Goal: Find specific fact: Find specific fact

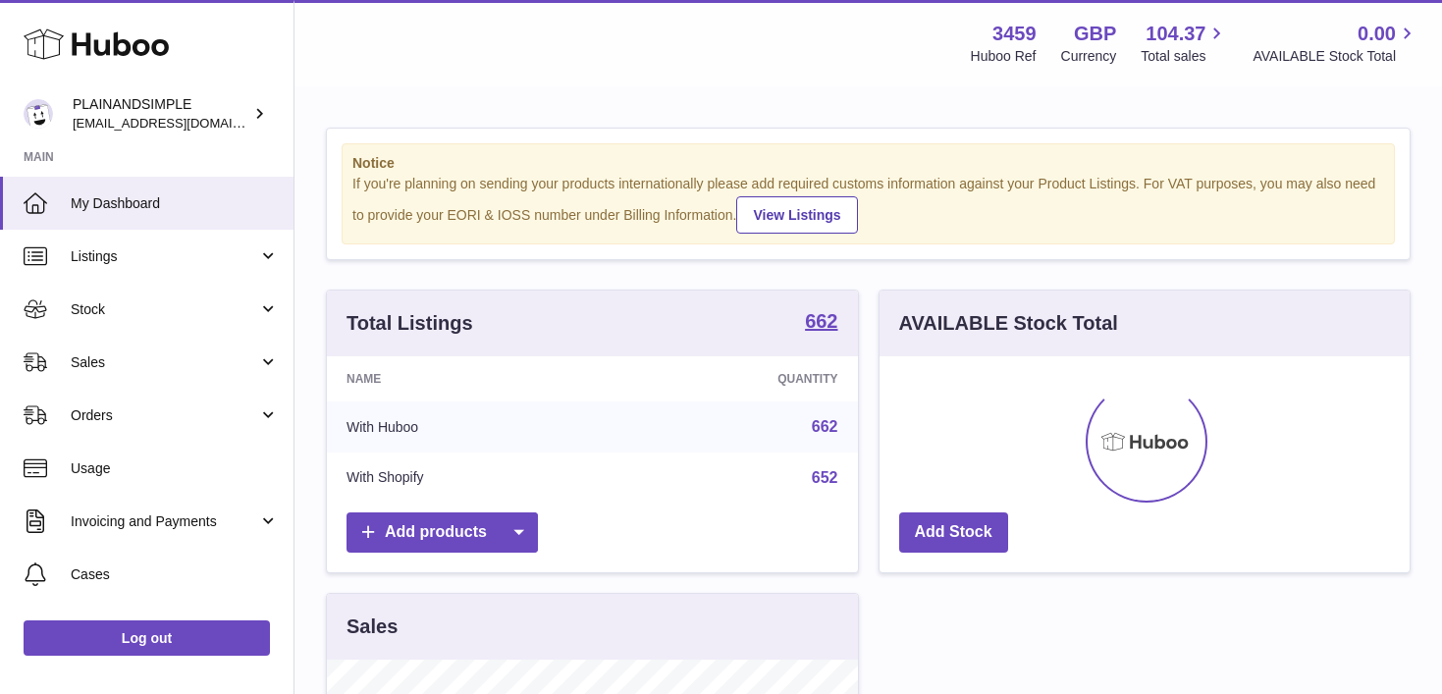
scroll to position [306, 530]
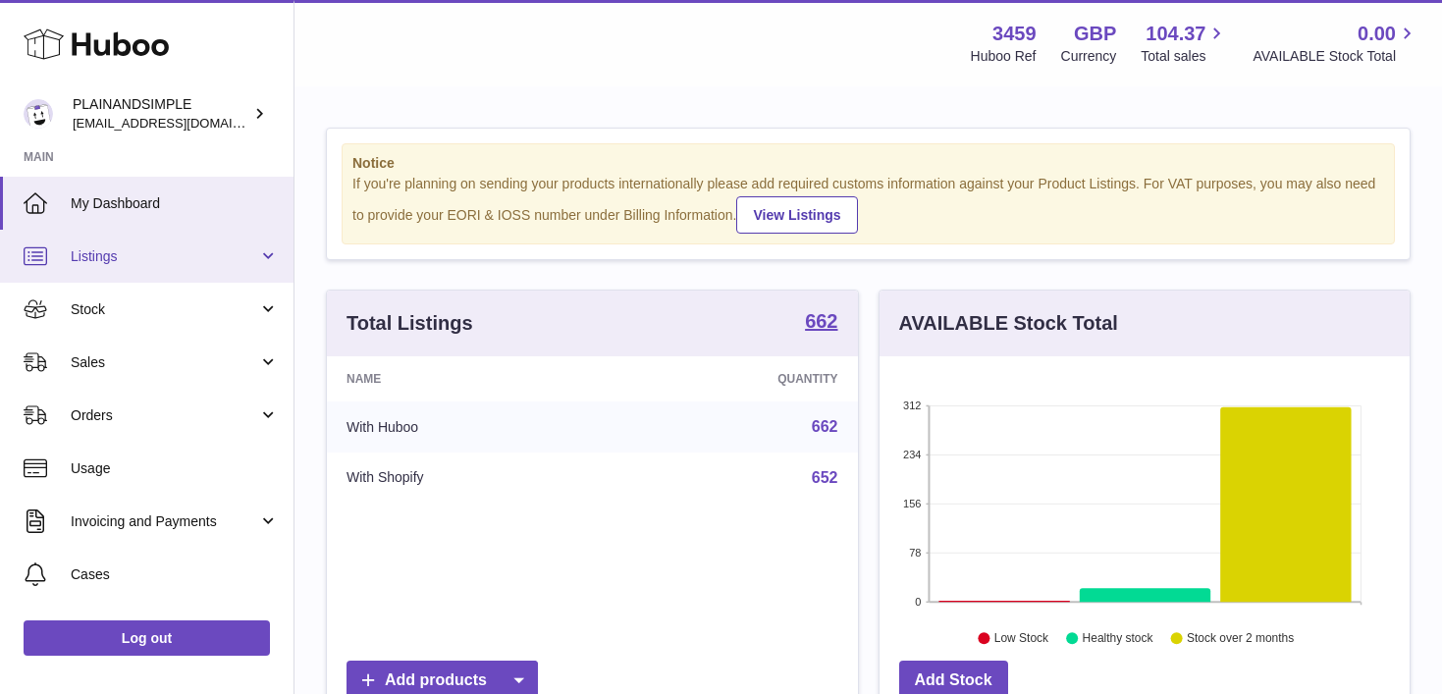
click at [266, 253] on link "Listings" at bounding box center [147, 256] width 294 height 53
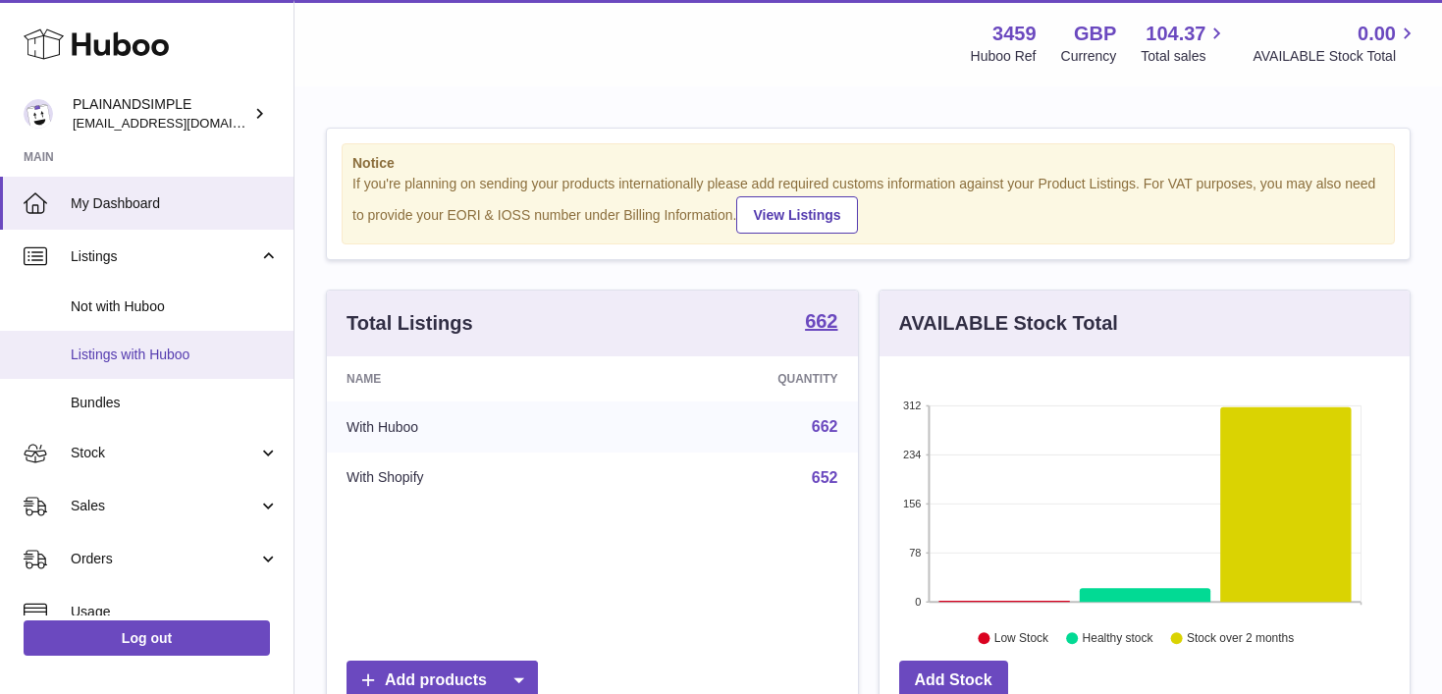
click at [202, 344] on link "Listings with Huboo" at bounding box center [147, 355] width 294 height 48
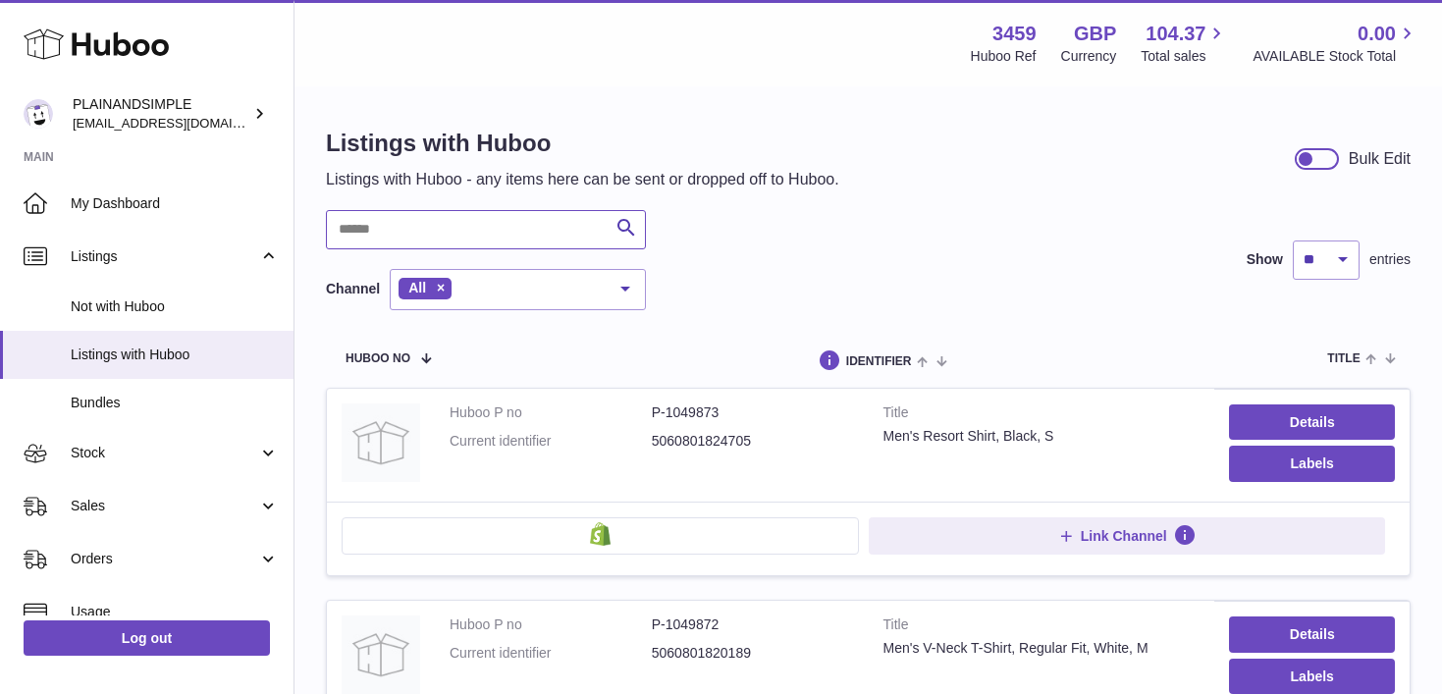
click at [437, 232] on input "text" at bounding box center [486, 229] width 320 height 39
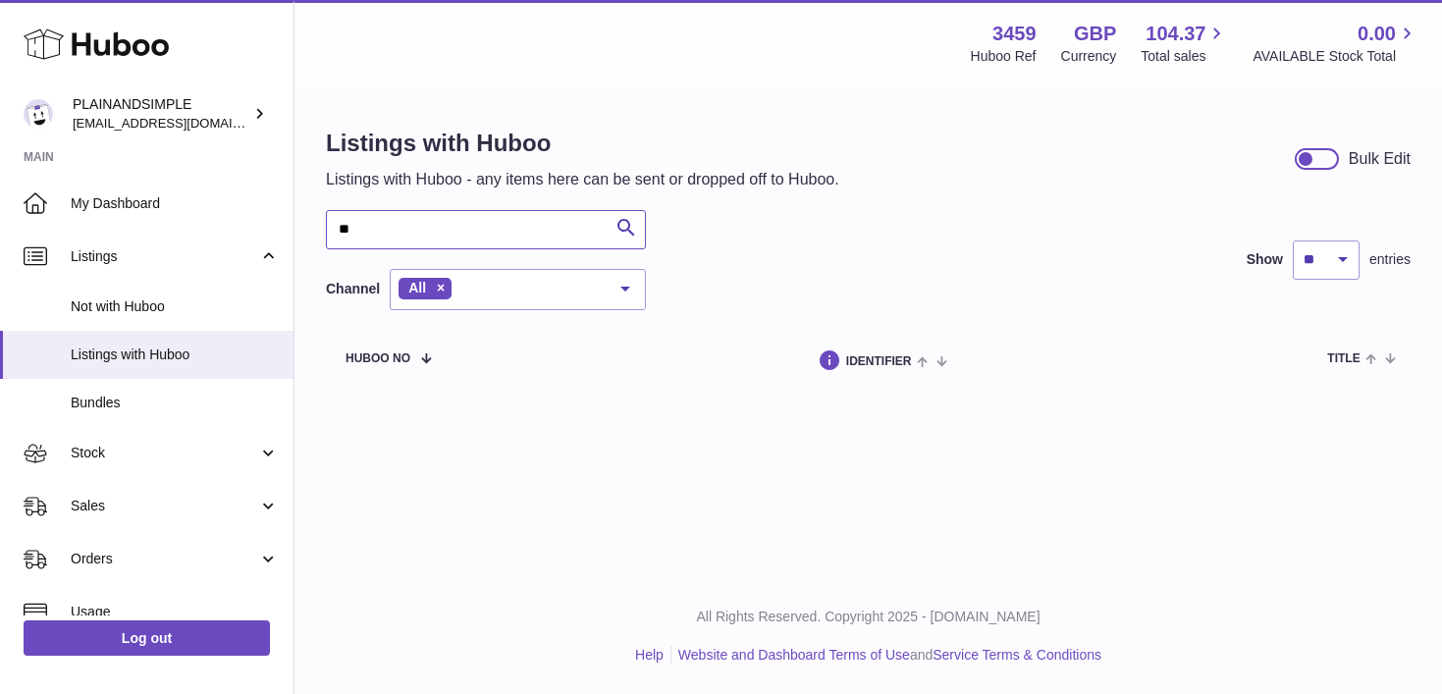
type input "*"
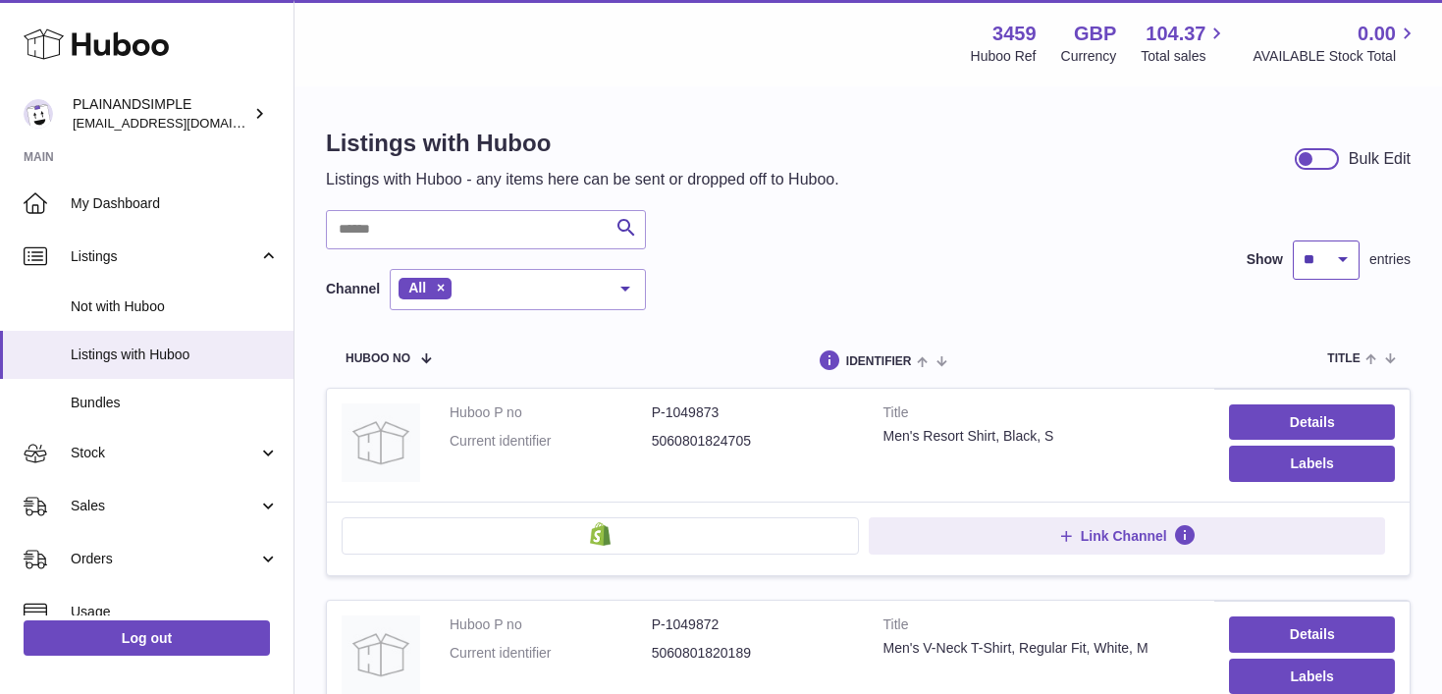
click at [1311, 250] on select "** ** ** ***" at bounding box center [1326, 260] width 67 height 39
select select "***"
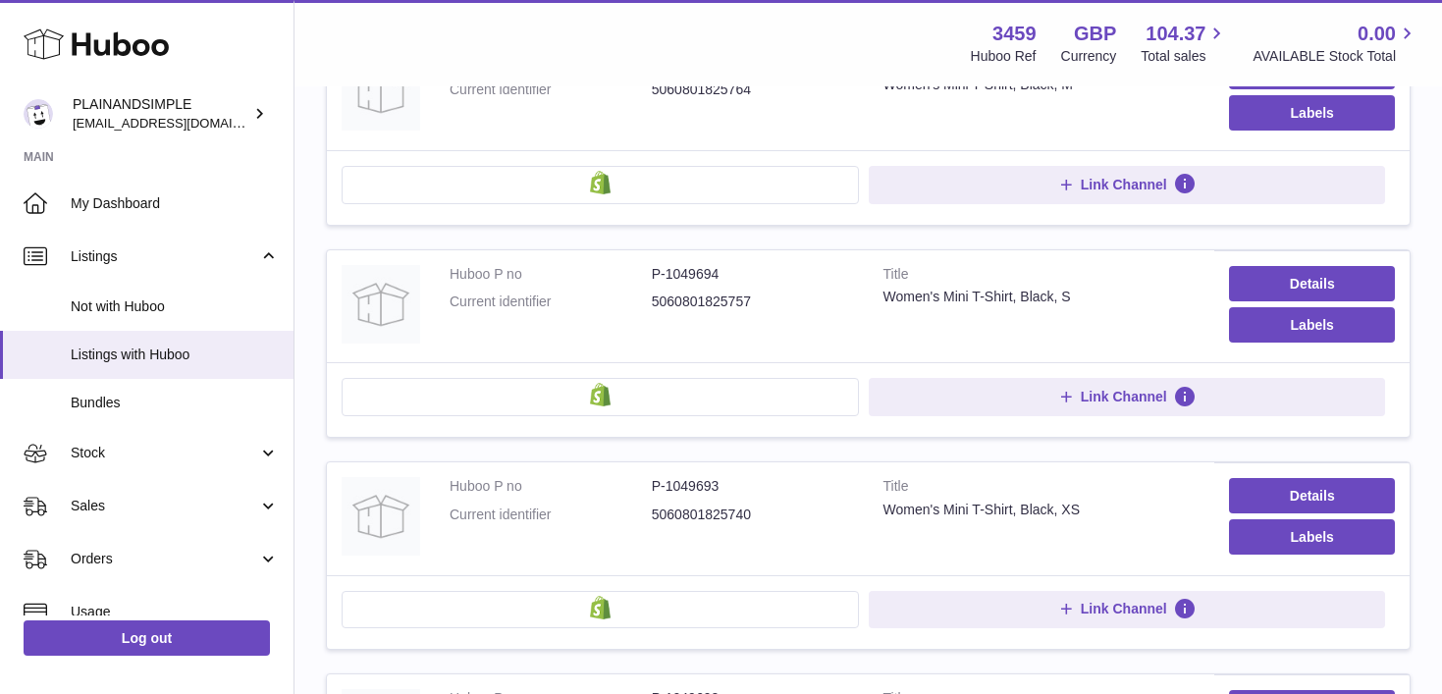
scroll to position [21113, 0]
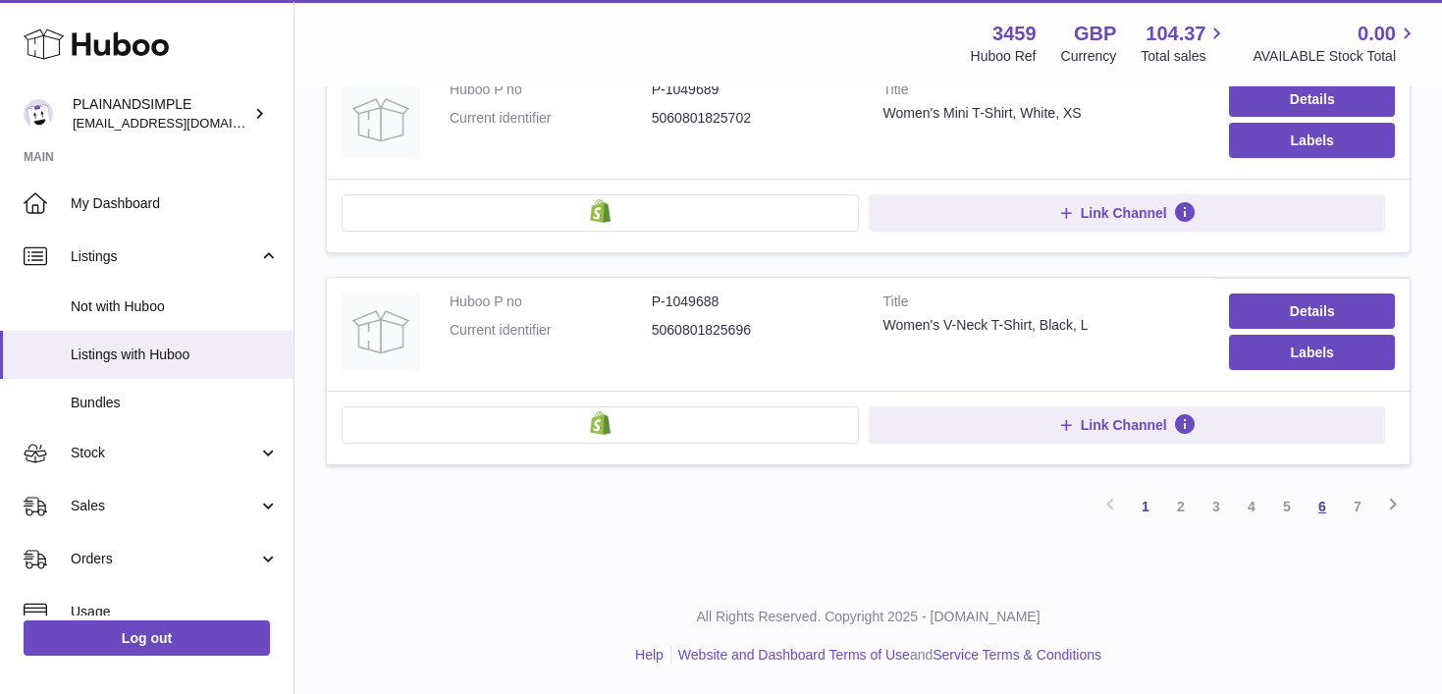
click at [1320, 507] on link "6" at bounding box center [1322, 506] width 35 height 35
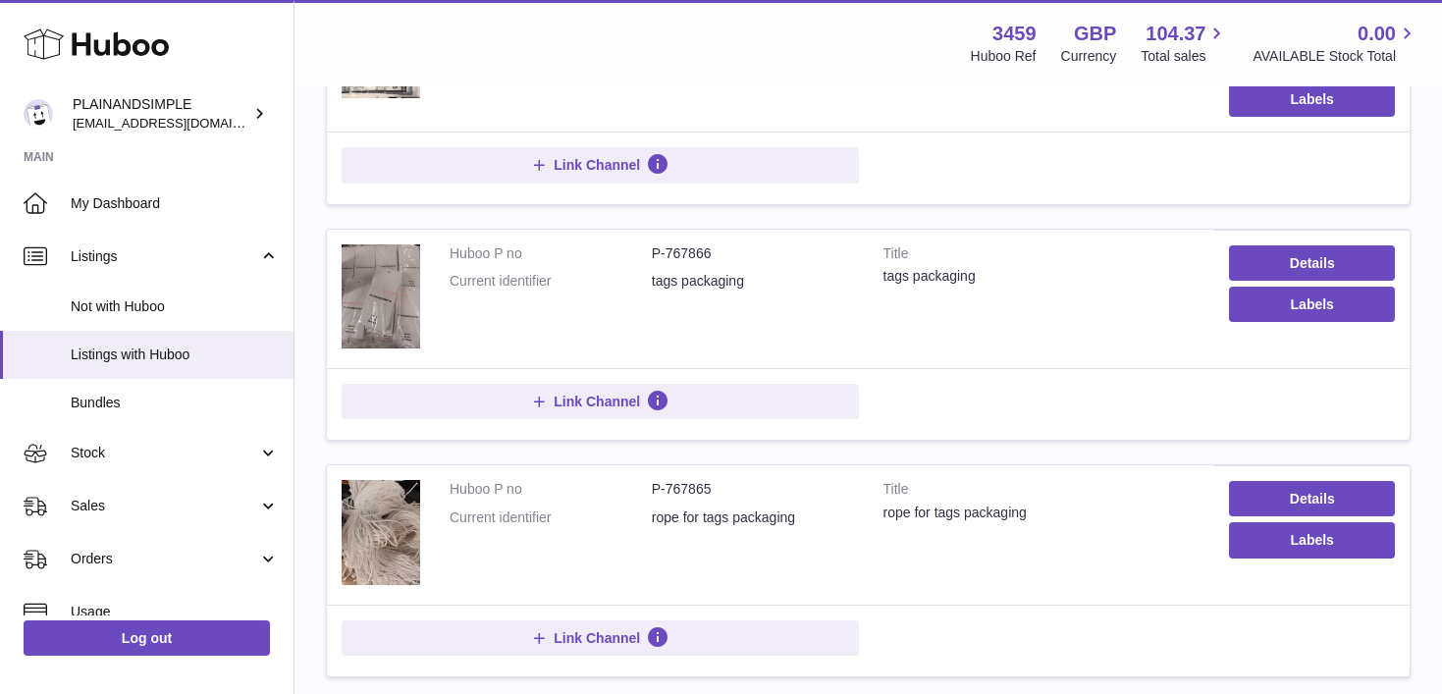
scroll to position [2099, 0]
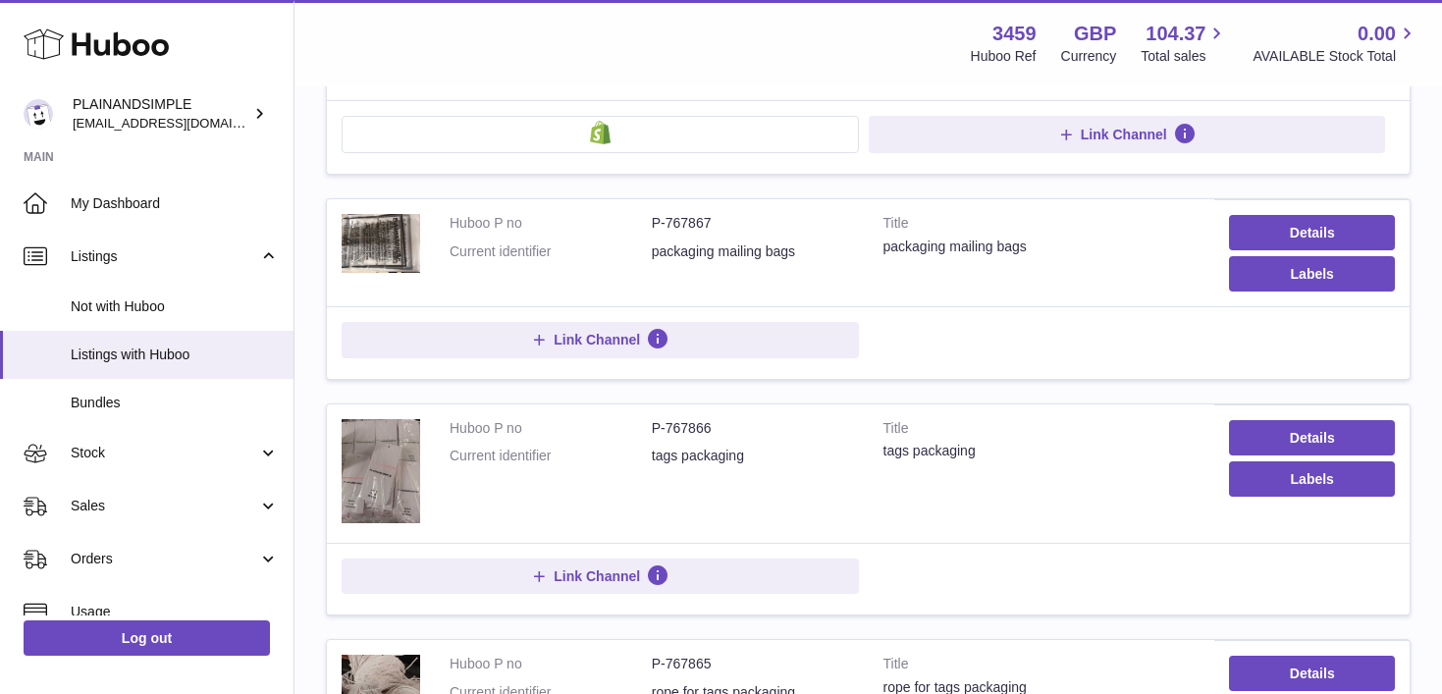
click at [674, 222] on dd "P-767867" at bounding box center [753, 223] width 202 height 19
copy dd "767867"
